Goal: Task Accomplishment & Management: Manage account settings

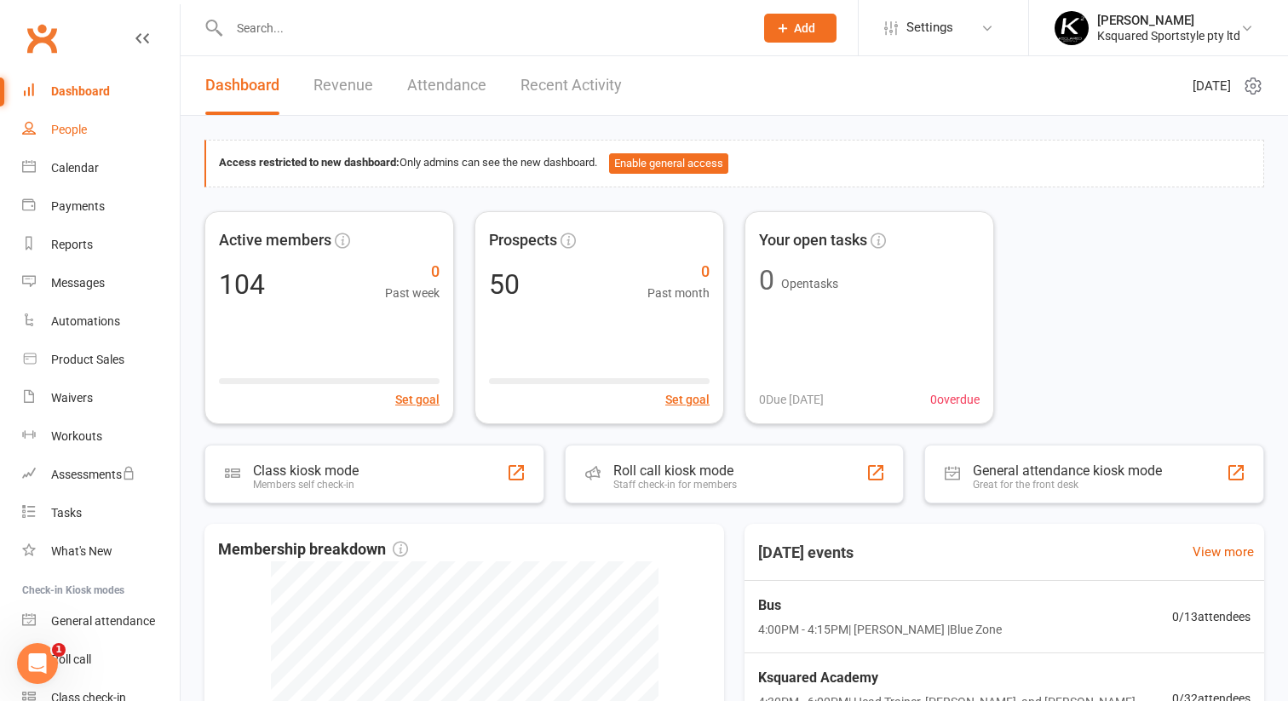
click at [72, 131] on div "People" at bounding box center [69, 130] width 36 height 14
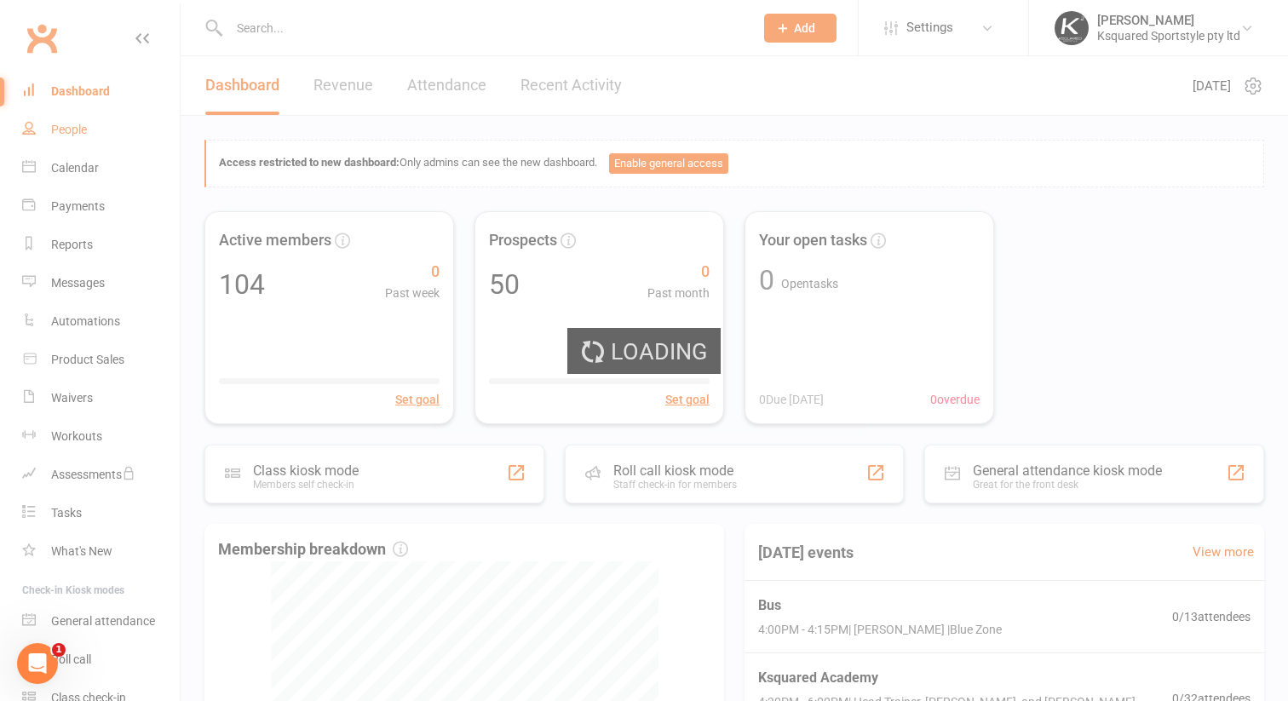
select select "100"
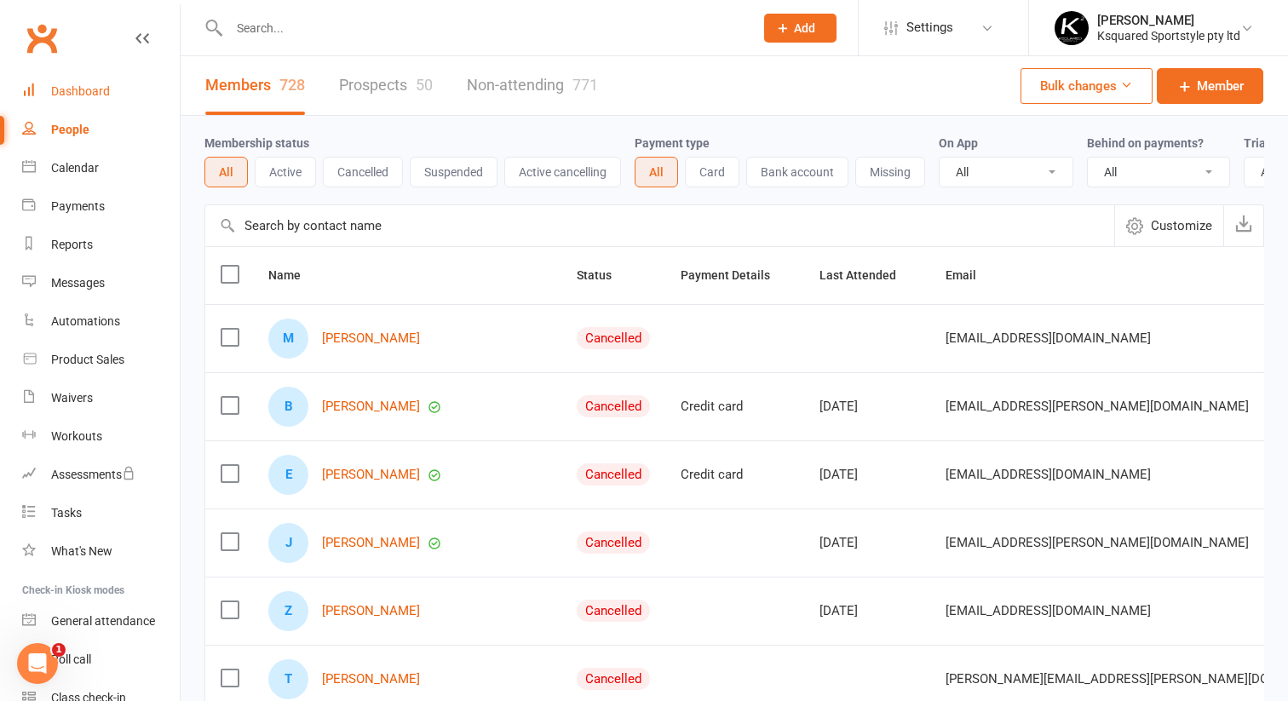
click at [107, 94] on div "Dashboard" at bounding box center [80, 91] width 59 height 14
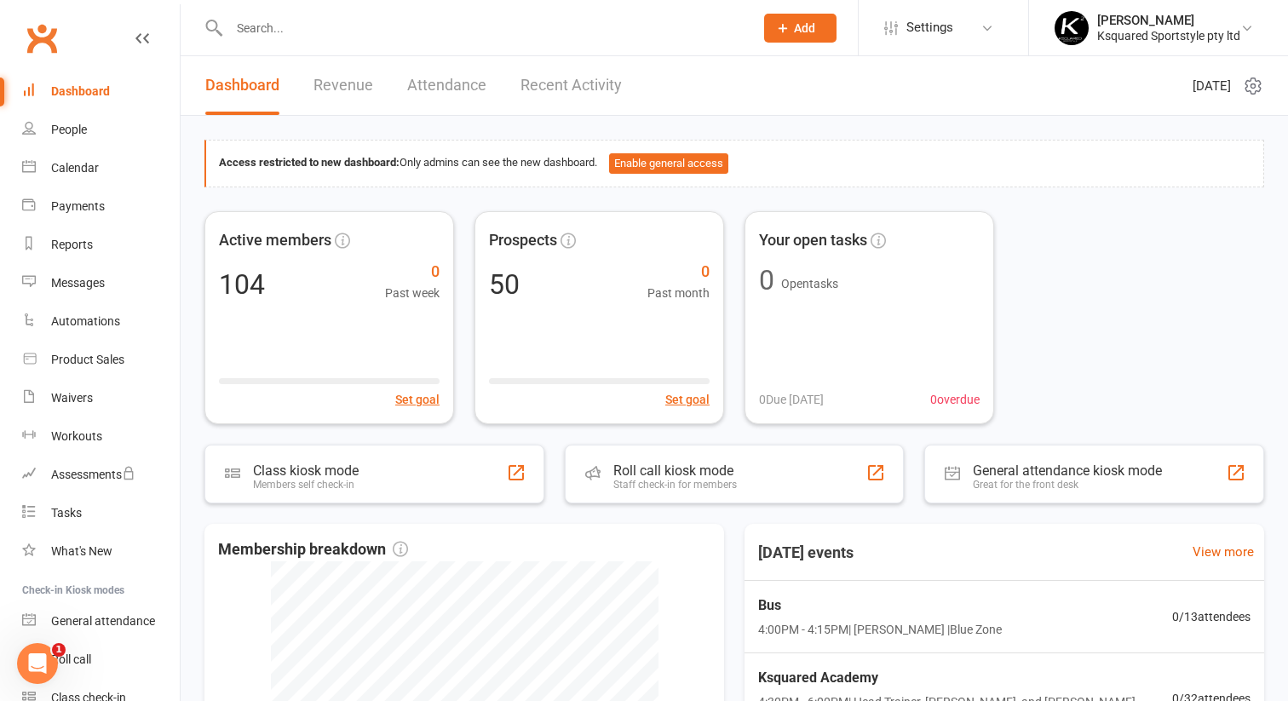
click at [302, 26] on input "text" at bounding box center [483, 28] width 518 height 24
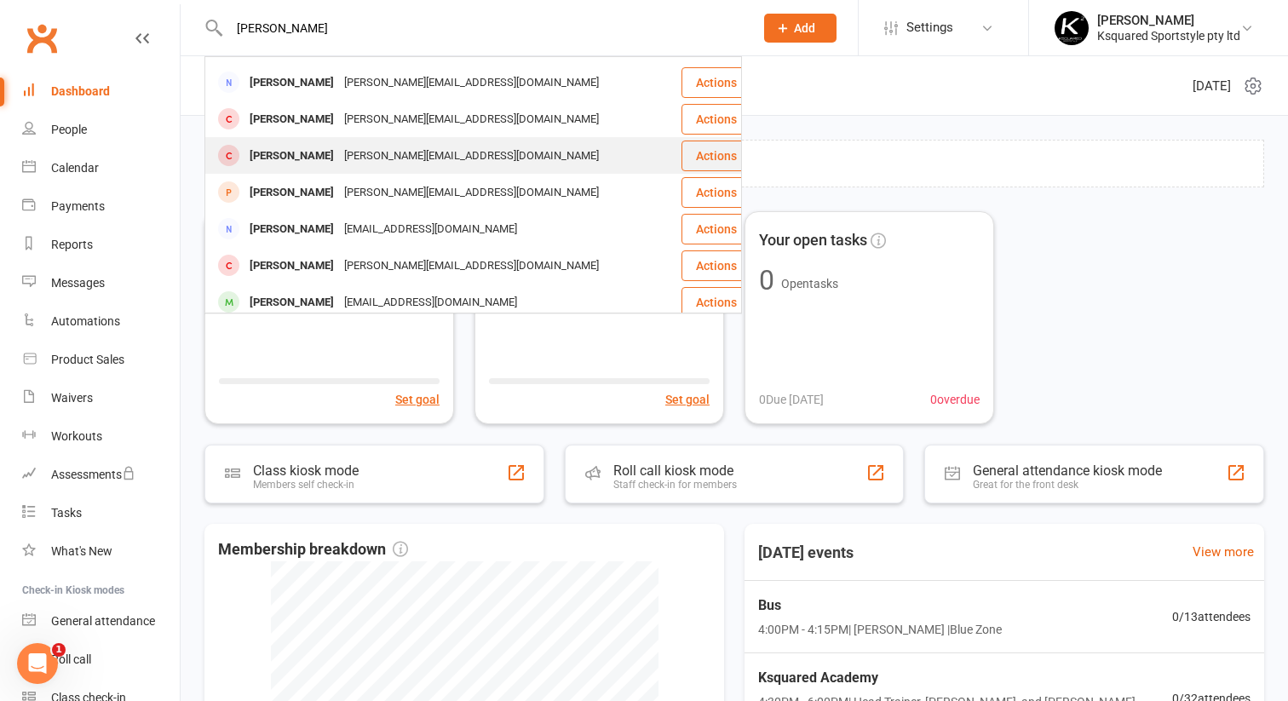
scroll to position [184, 0]
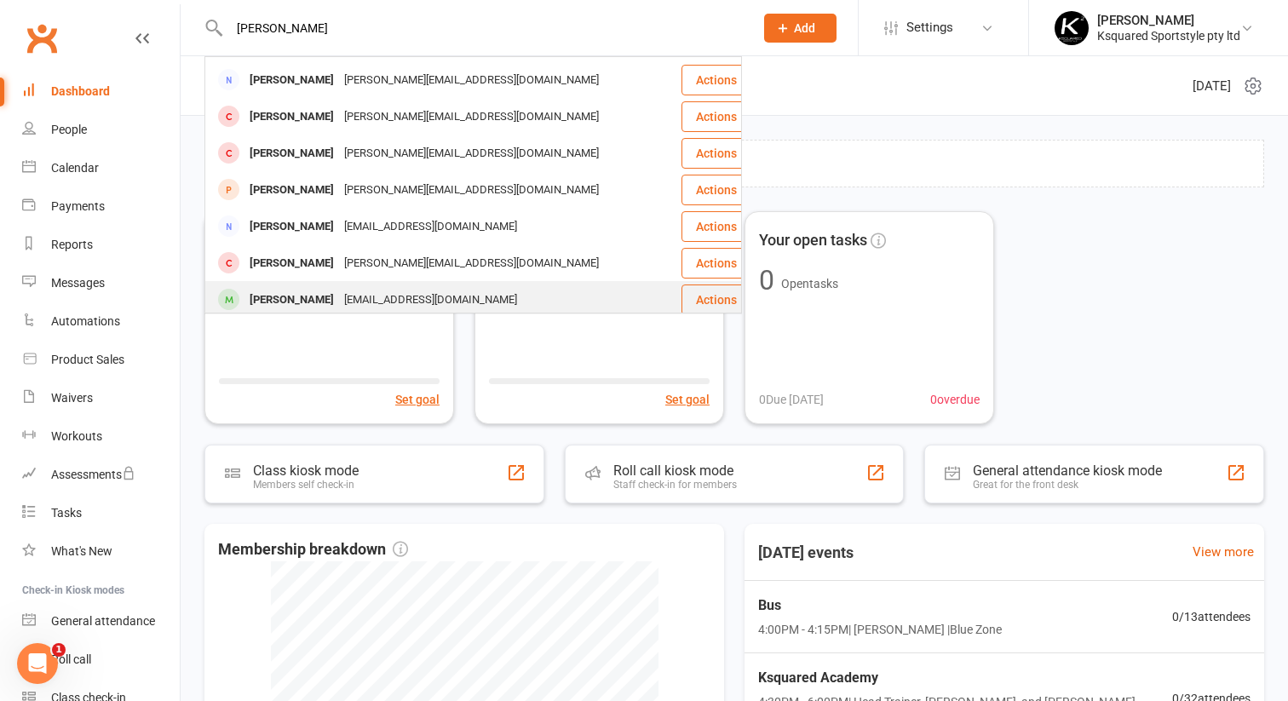
type input "[PERSON_NAME]"
click at [303, 288] on div "[PERSON_NAME]" at bounding box center [292, 300] width 95 height 25
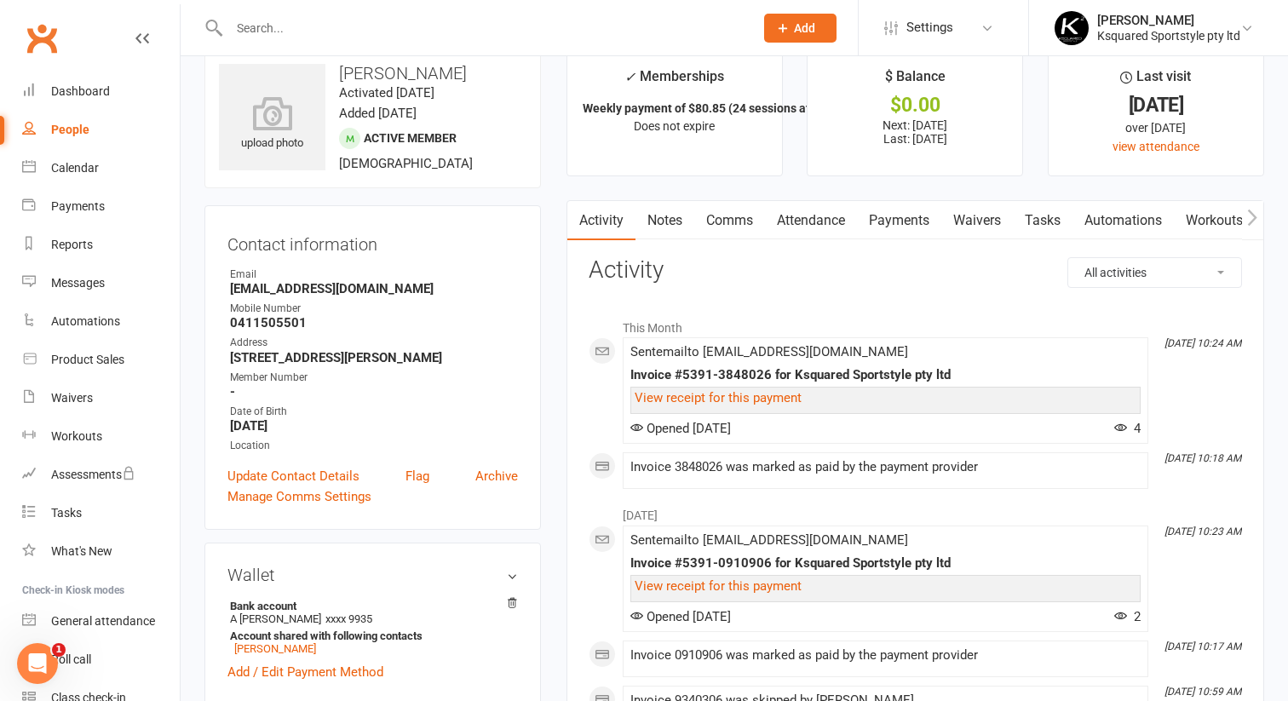
scroll to position [26, 0]
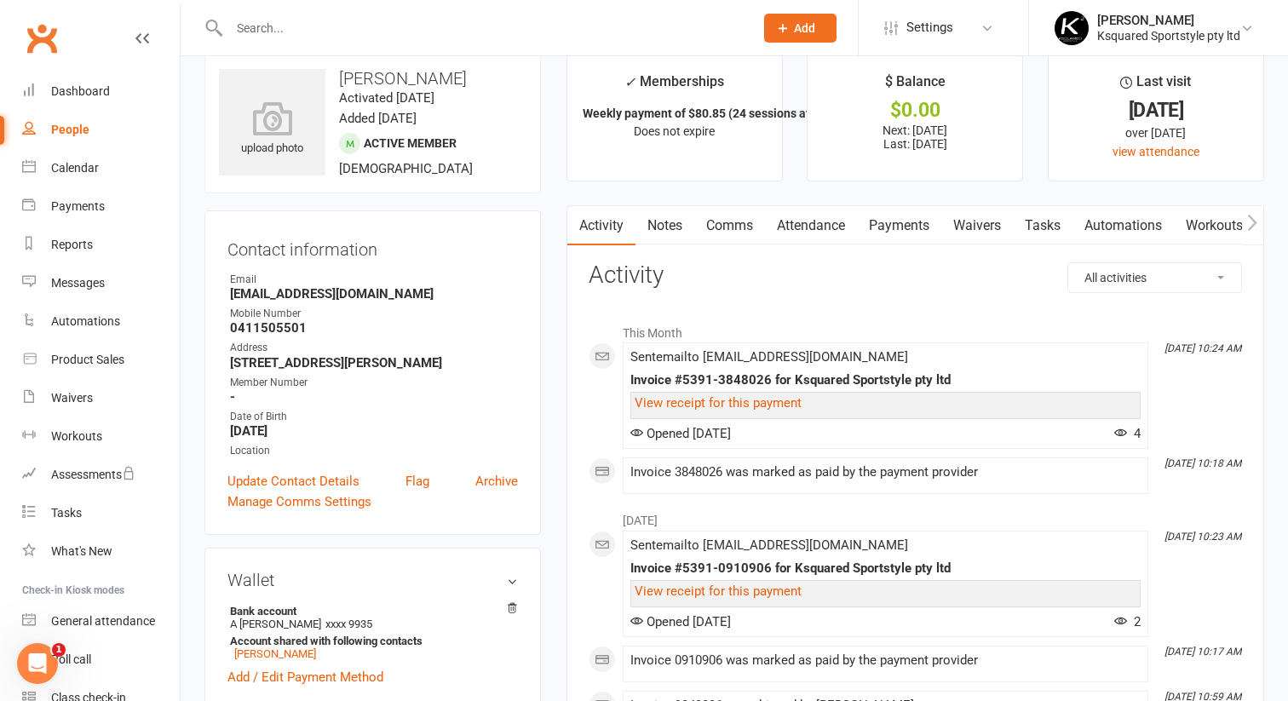
click at [899, 227] on link "Payments" at bounding box center [899, 225] width 84 height 39
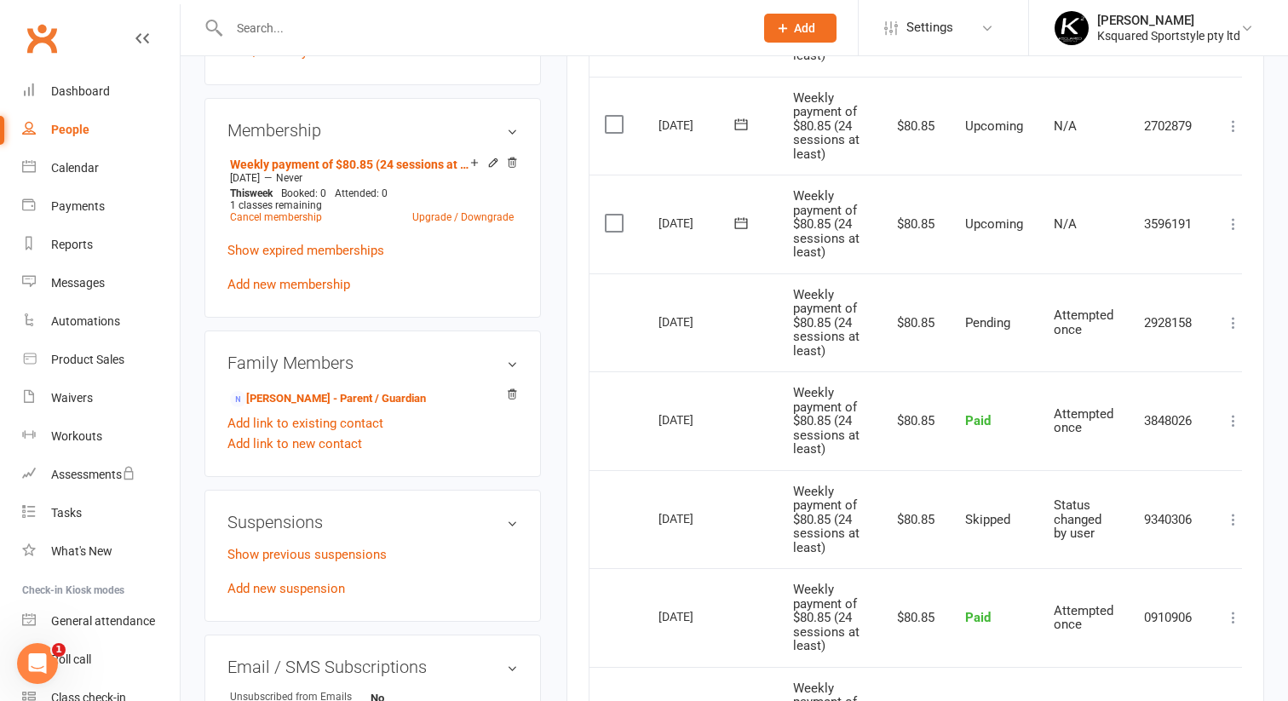
scroll to position [644, 0]
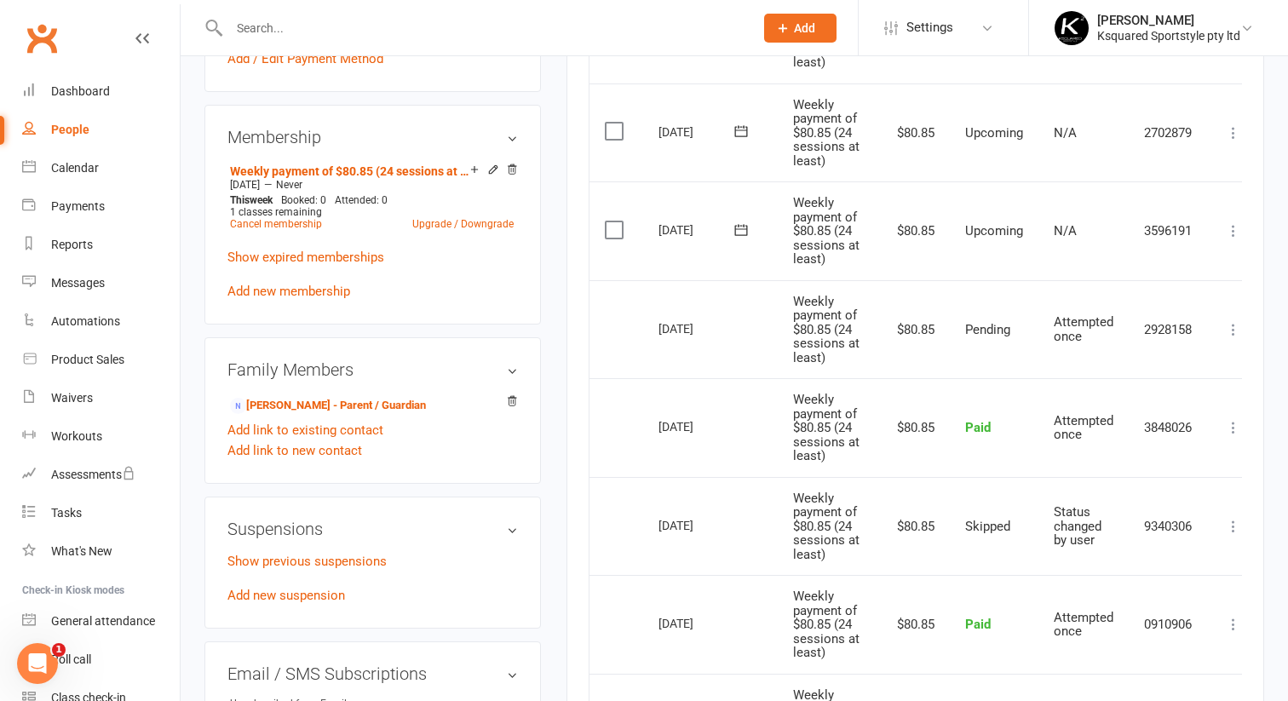
click at [619, 228] on label at bounding box center [616, 230] width 23 height 17
click at [616, 222] on input "checkbox" at bounding box center [610, 222] width 11 height 0
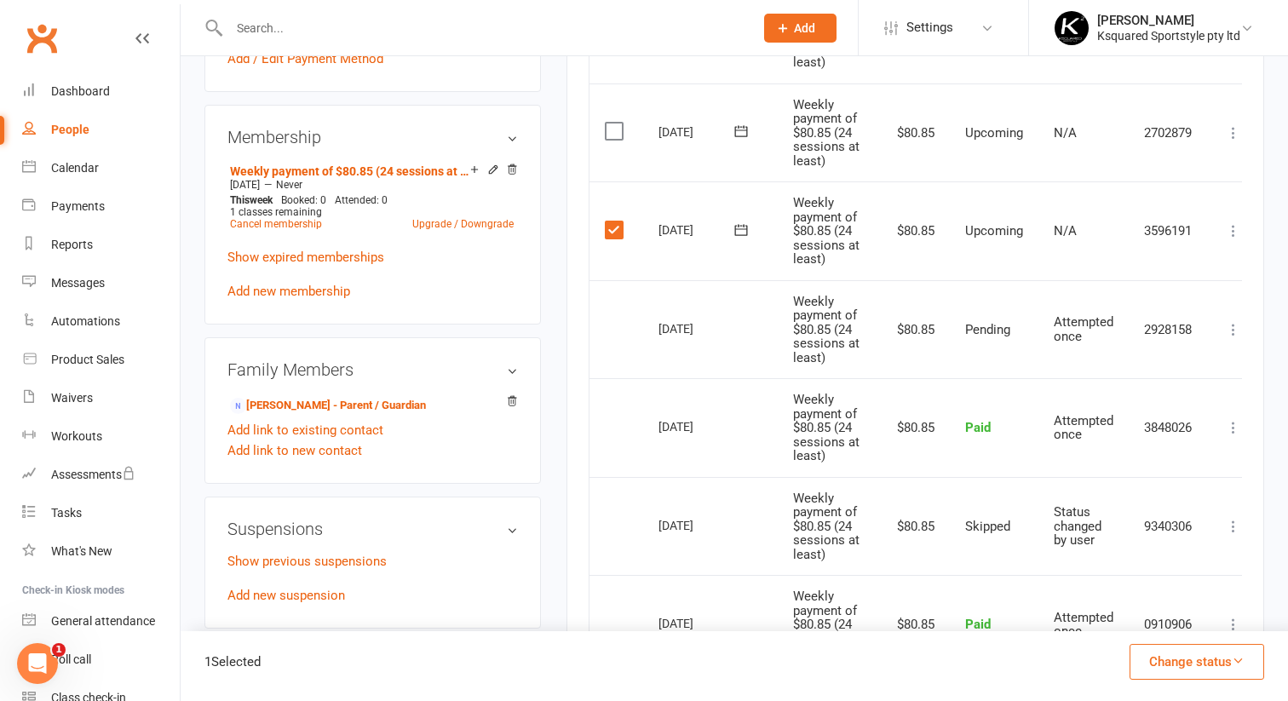
scroll to position [0, 18]
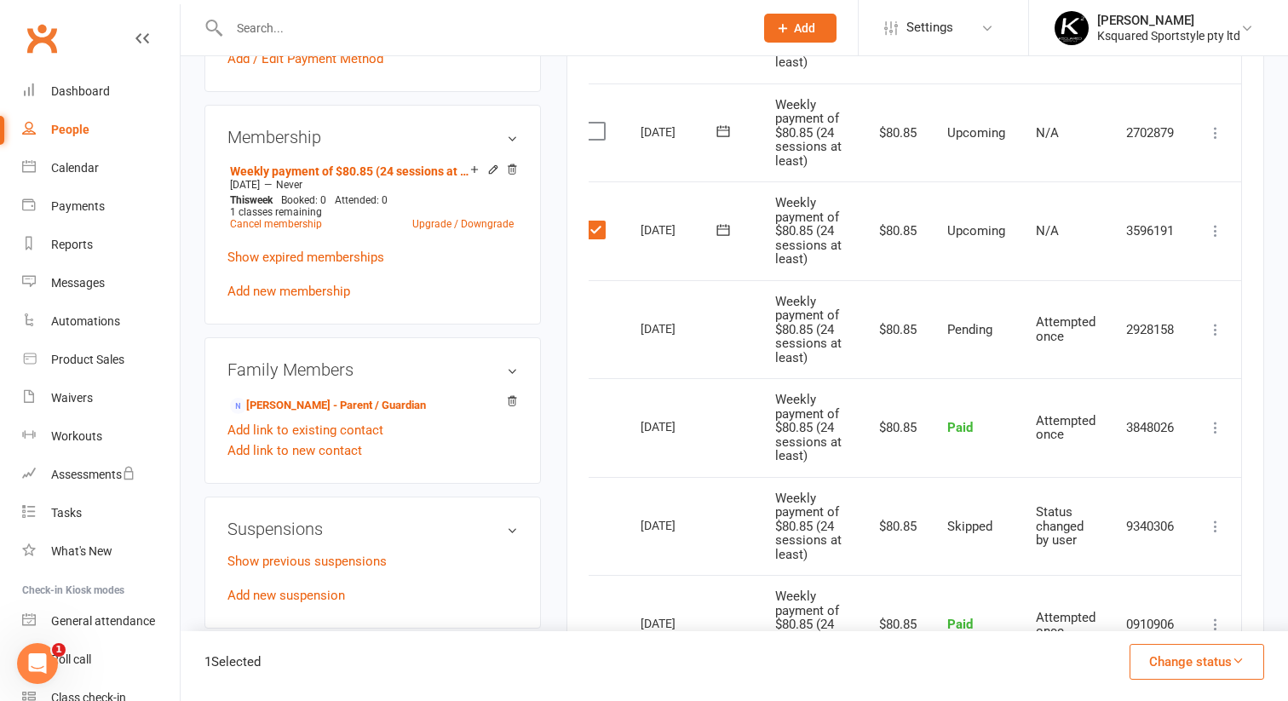
click at [1164, 670] on button "Change status" at bounding box center [1197, 662] width 135 height 36
click at [1121, 613] on link "Skipped" at bounding box center [1179, 616] width 169 height 34
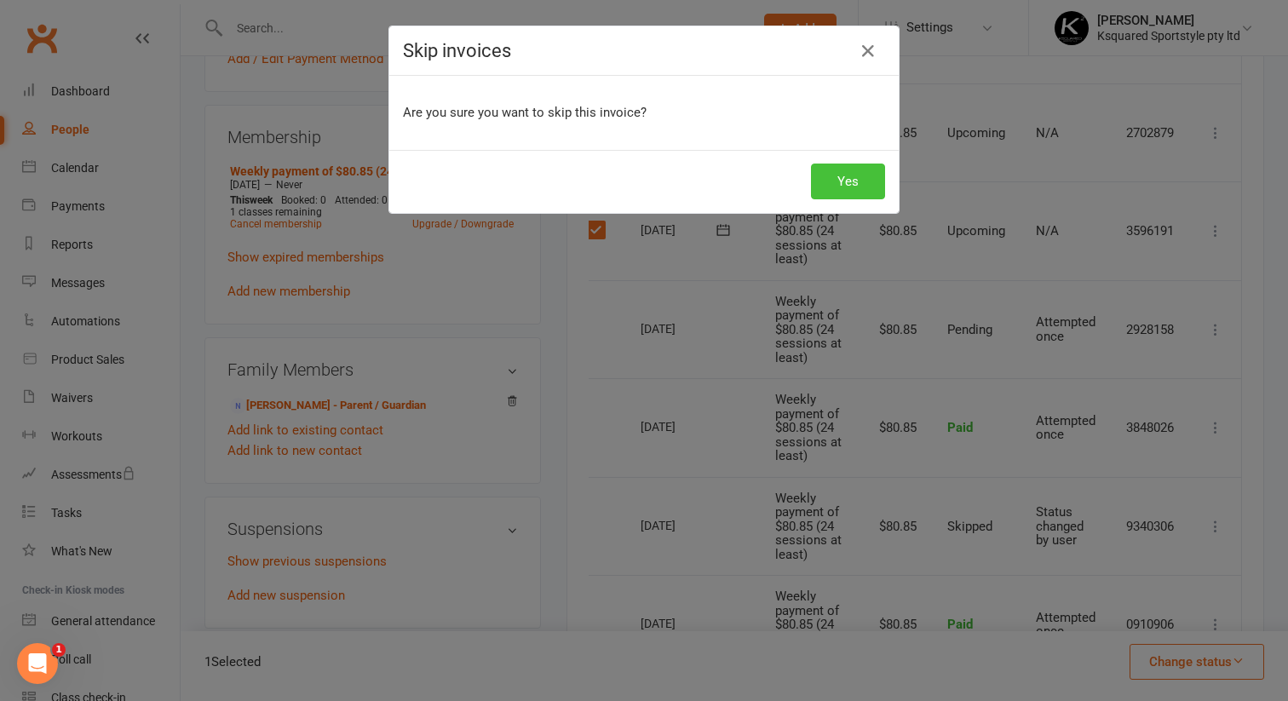
click at [830, 187] on button "Yes" at bounding box center [848, 182] width 74 height 36
